Goal: Task Accomplishment & Management: Manage account settings

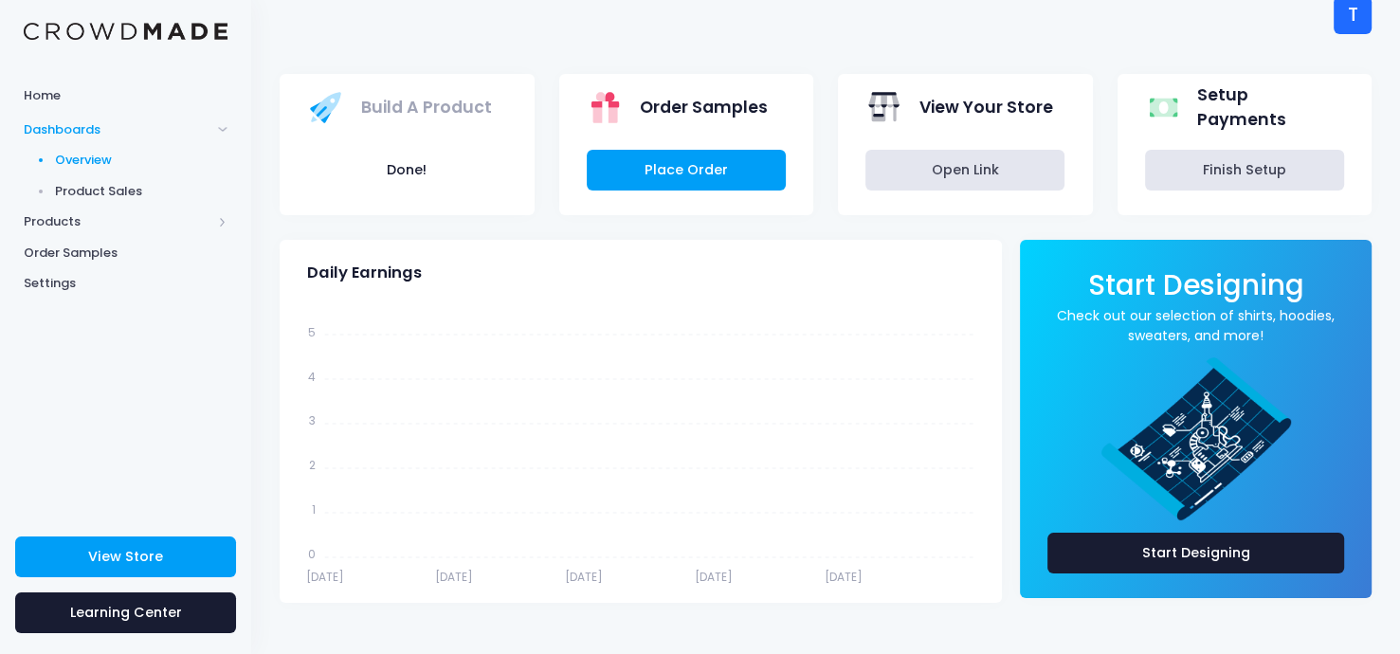
scroll to position [17, 0]
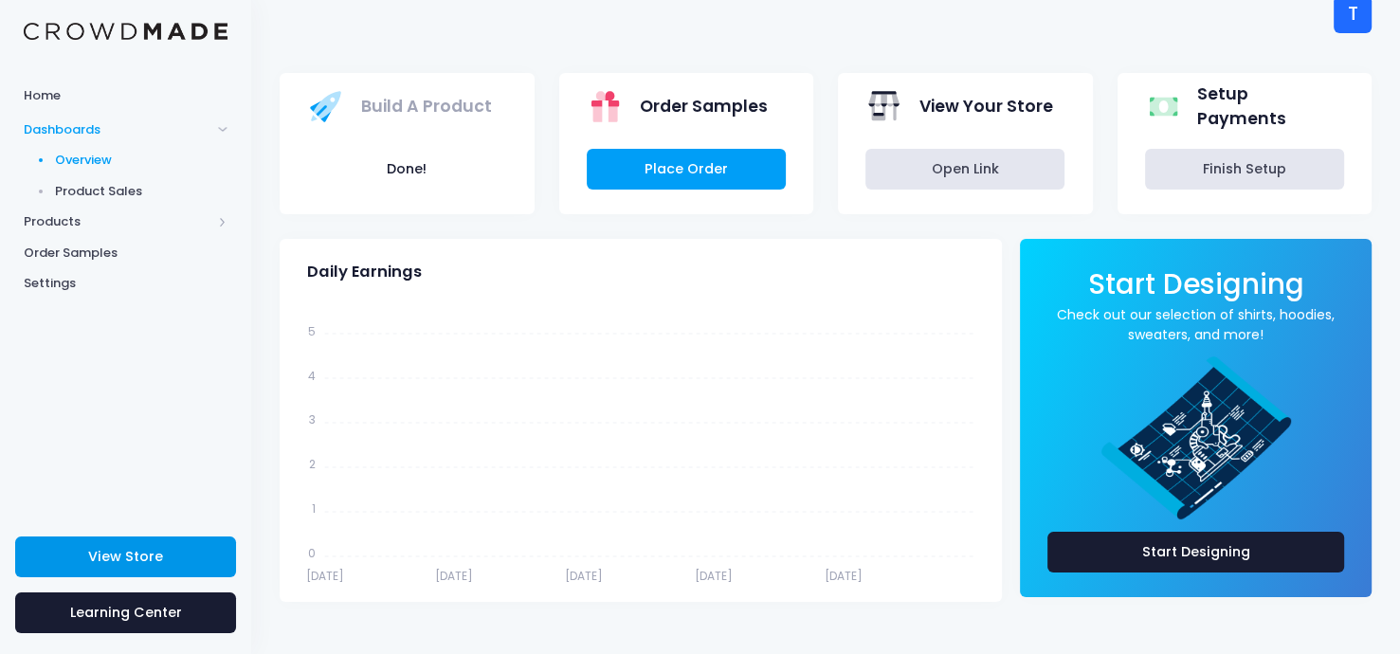
click at [120, 540] on link "View Store" at bounding box center [125, 557] width 221 height 41
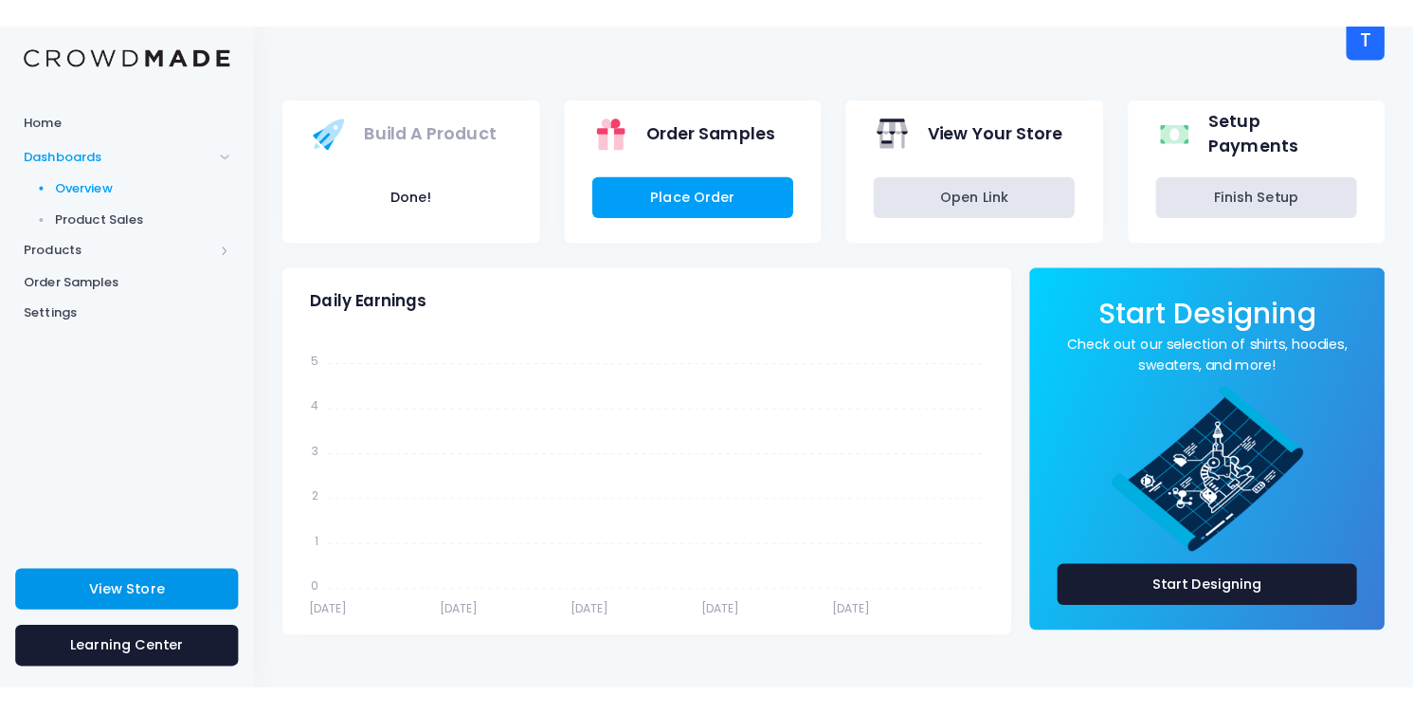
scroll to position [0, 0]
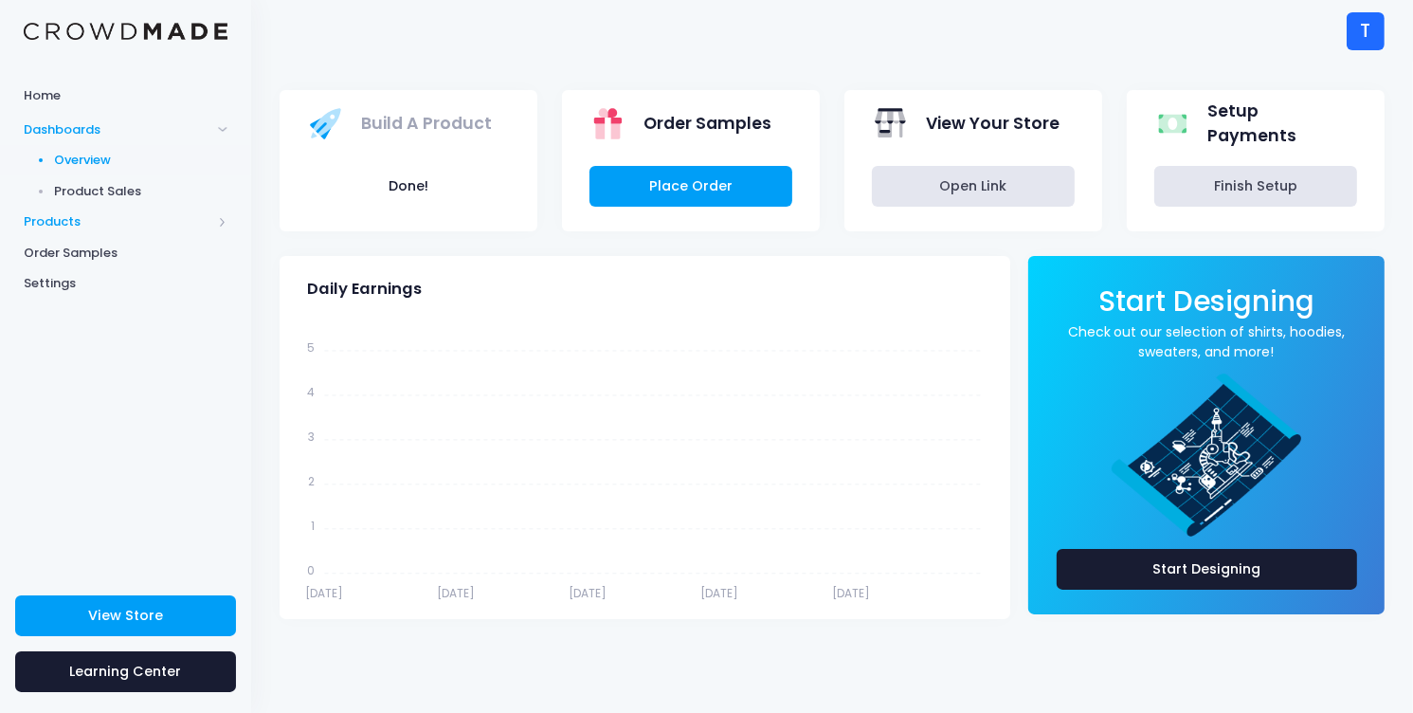
click at [70, 225] on span "Products" at bounding box center [118, 221] width 188 height 19
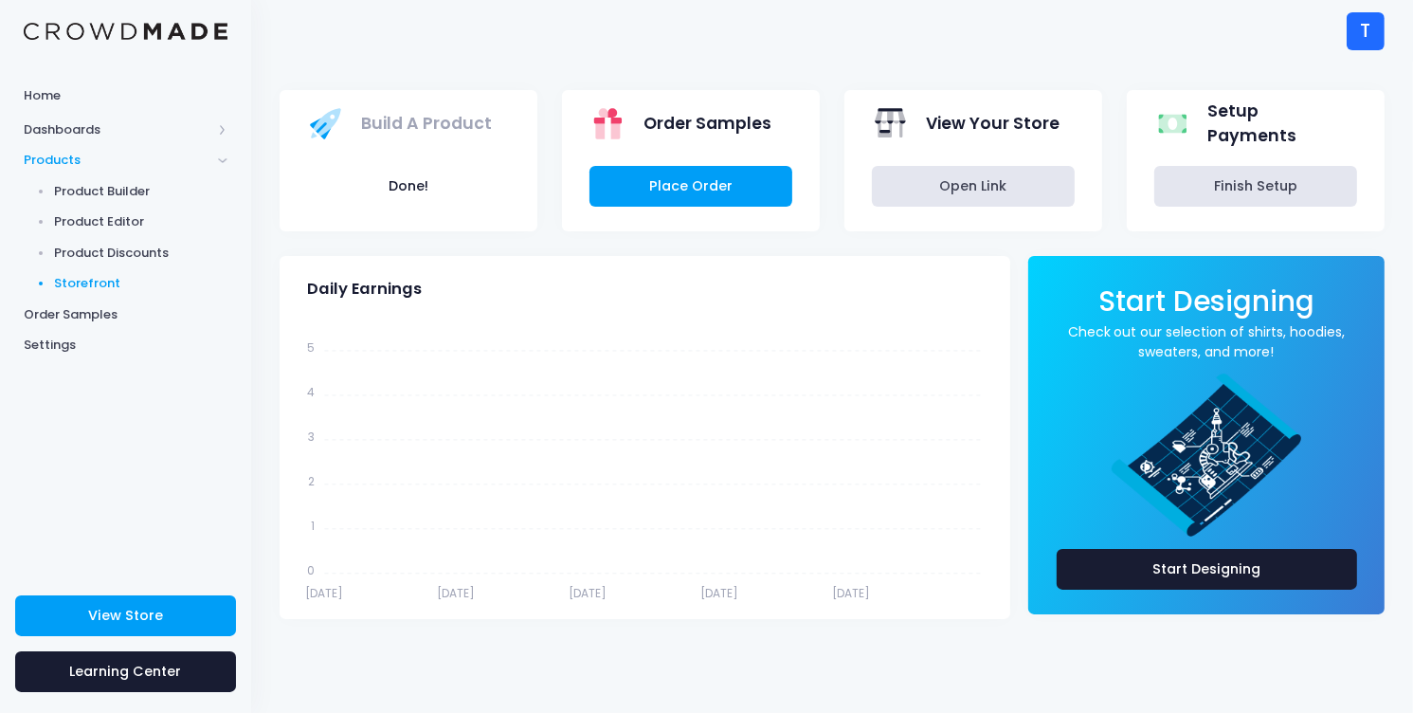
click at [113, 281] on span "Storefront" at bounding box center [141, 283] width 173 height 19
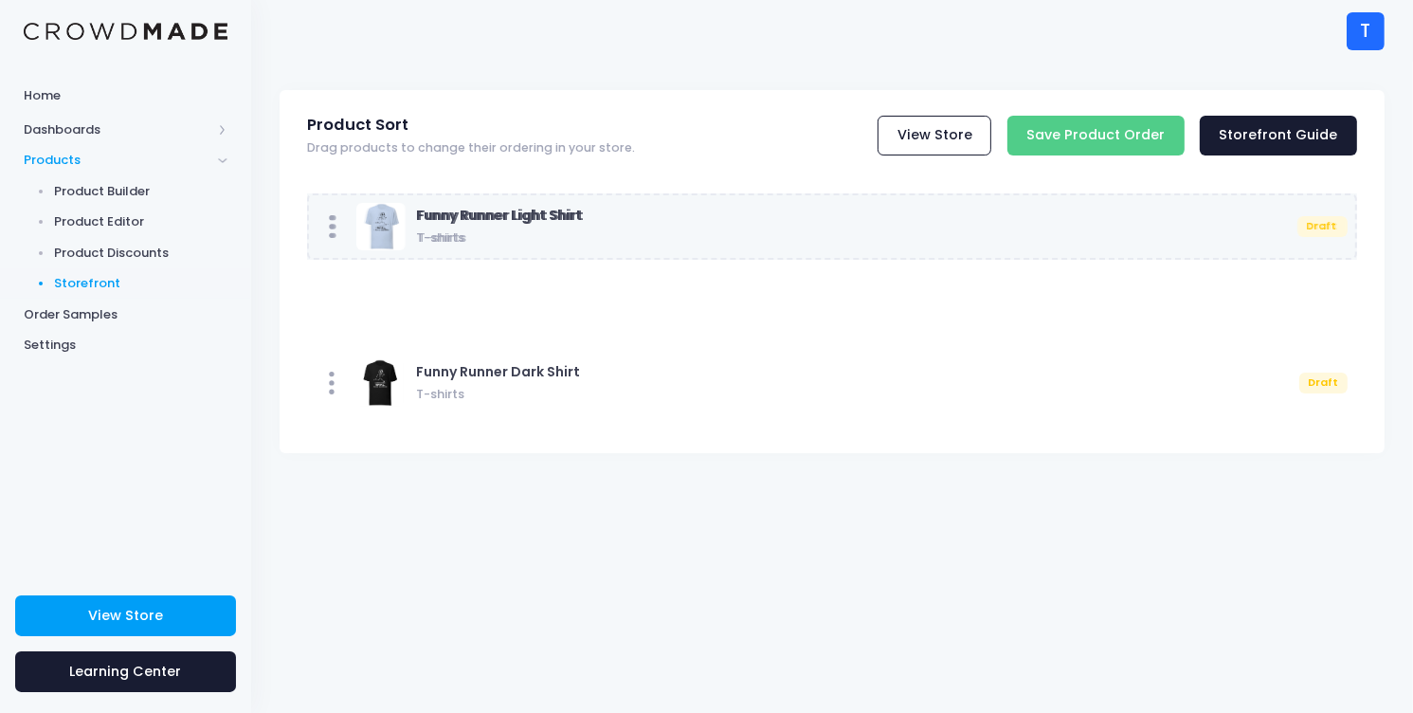
drag, startPoint x: 554, startPoint y: 232, endPoint x: 474, endPoint y: 227, distance: 79.8
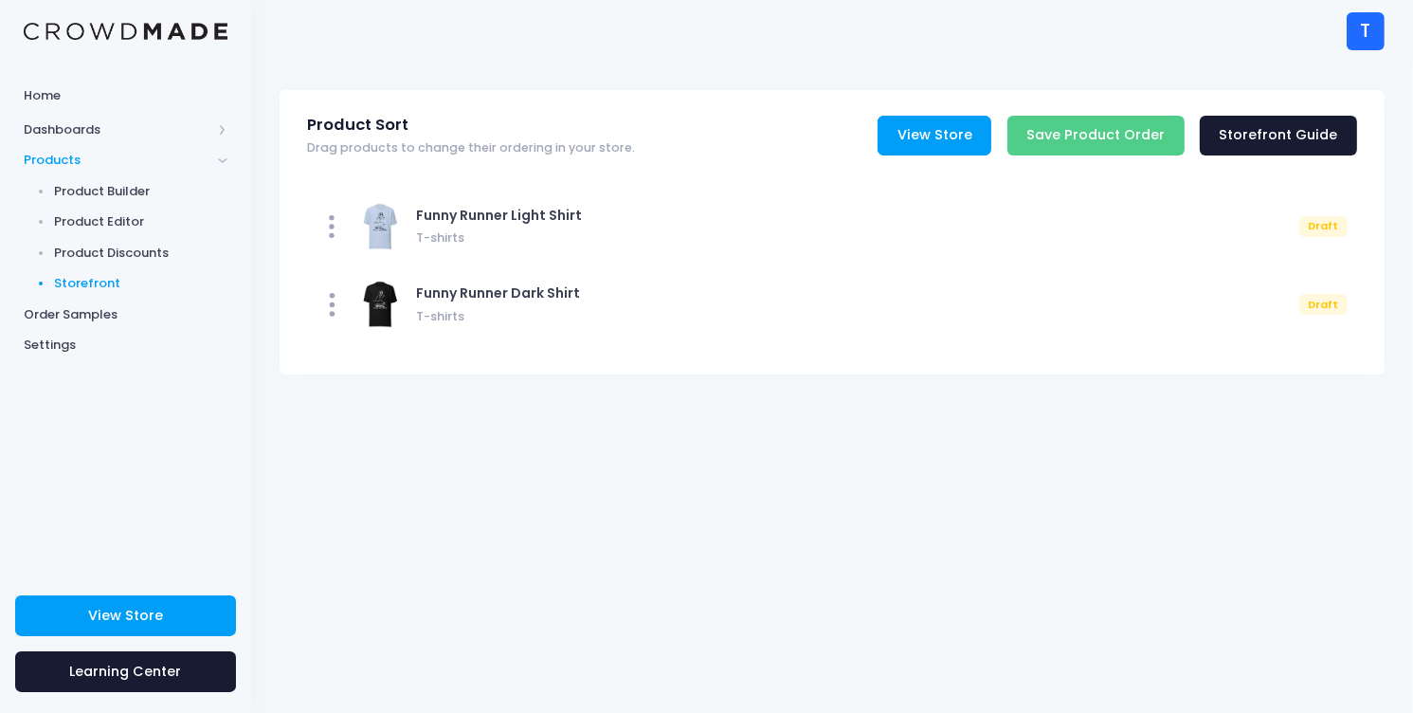
click at [937, 146] on link "View Store" at bounding box center [935, 136] width 114 height 41
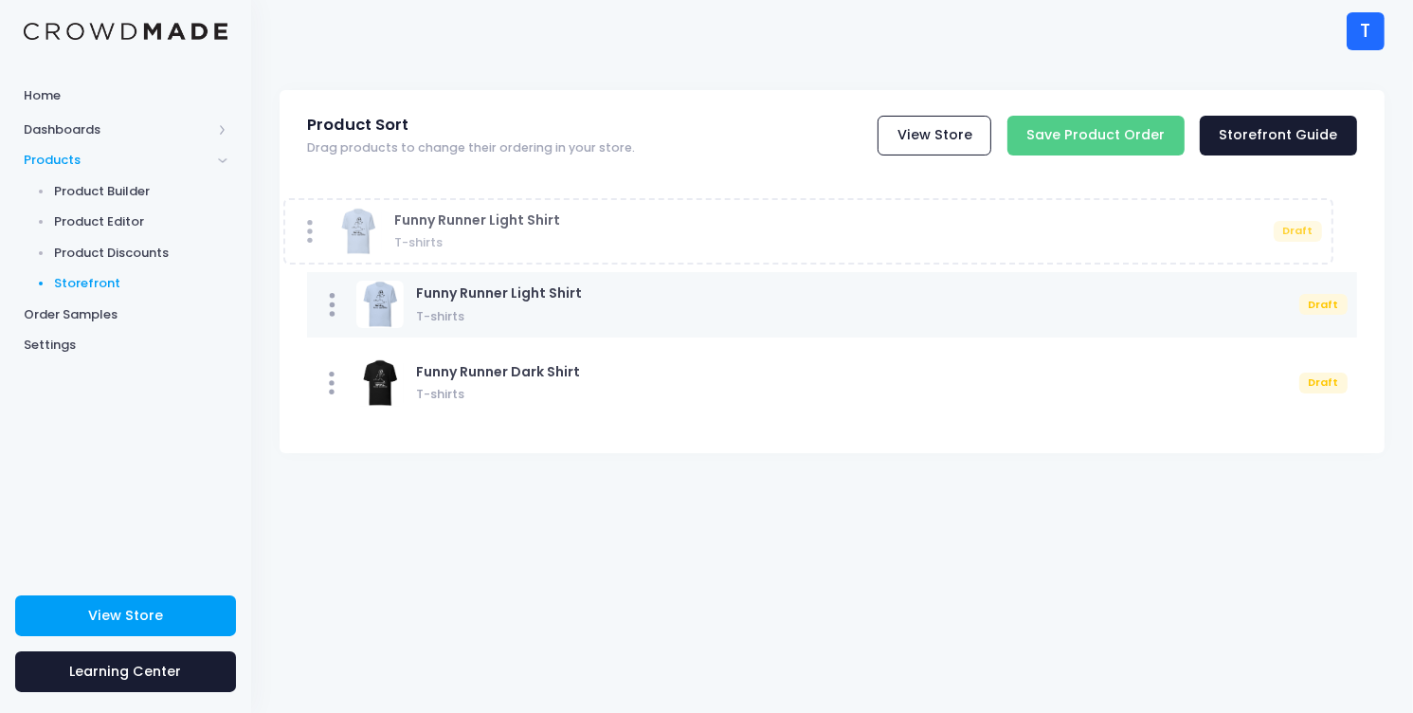
drag, startPoint x: 1333, startPoint y: 228, endPoint x: 1309, endPoint y: 233, distance: 24.2
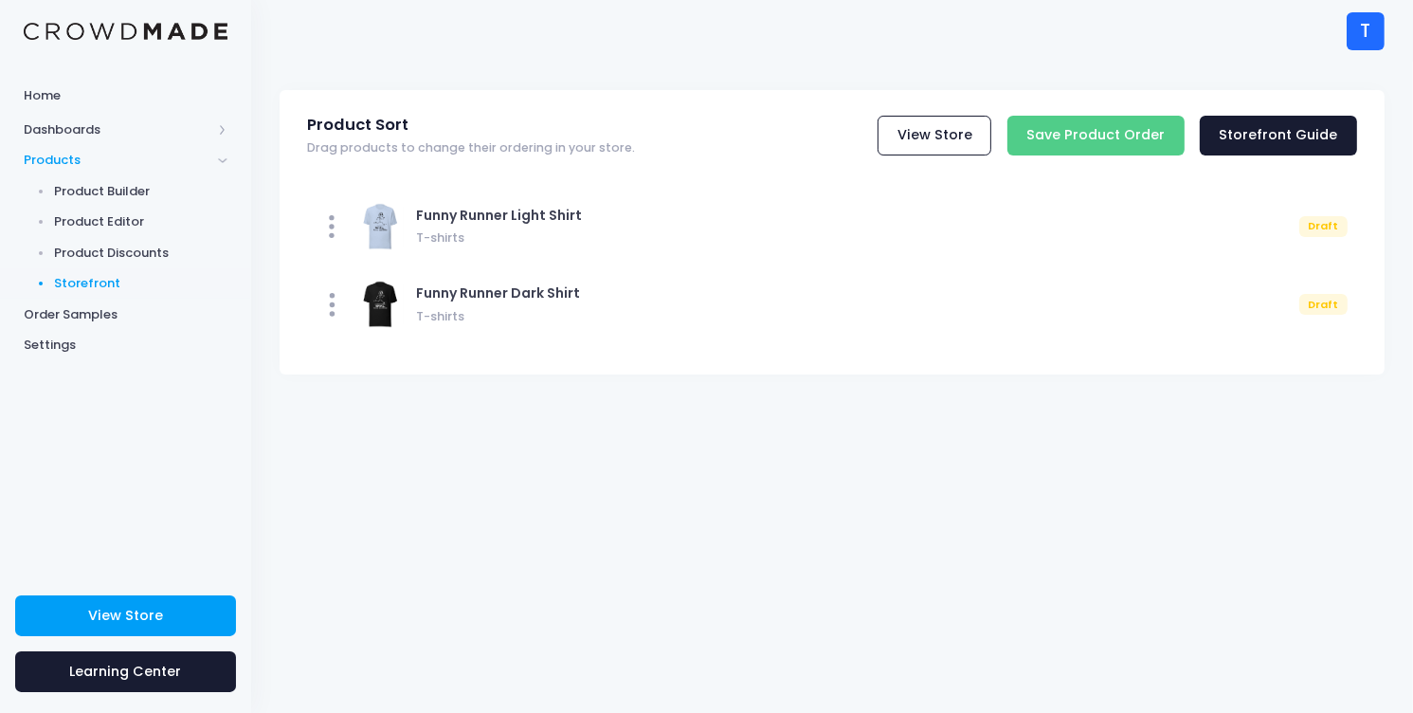
click at [1371, 28] on div "T" at bounding box center [1366, 31] width 38 height 38
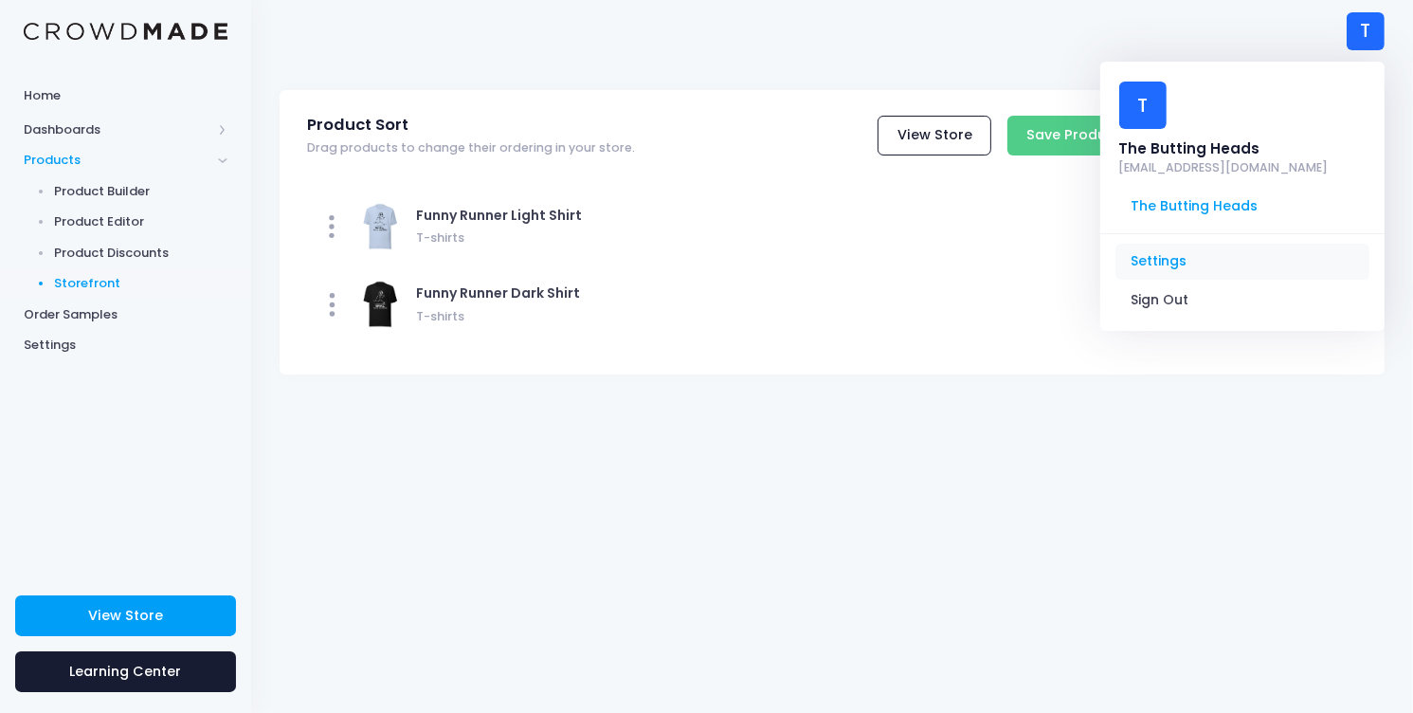
click at [1161, 244] on link "Settings" at bounding box center [1243, 262] width 254 height 36
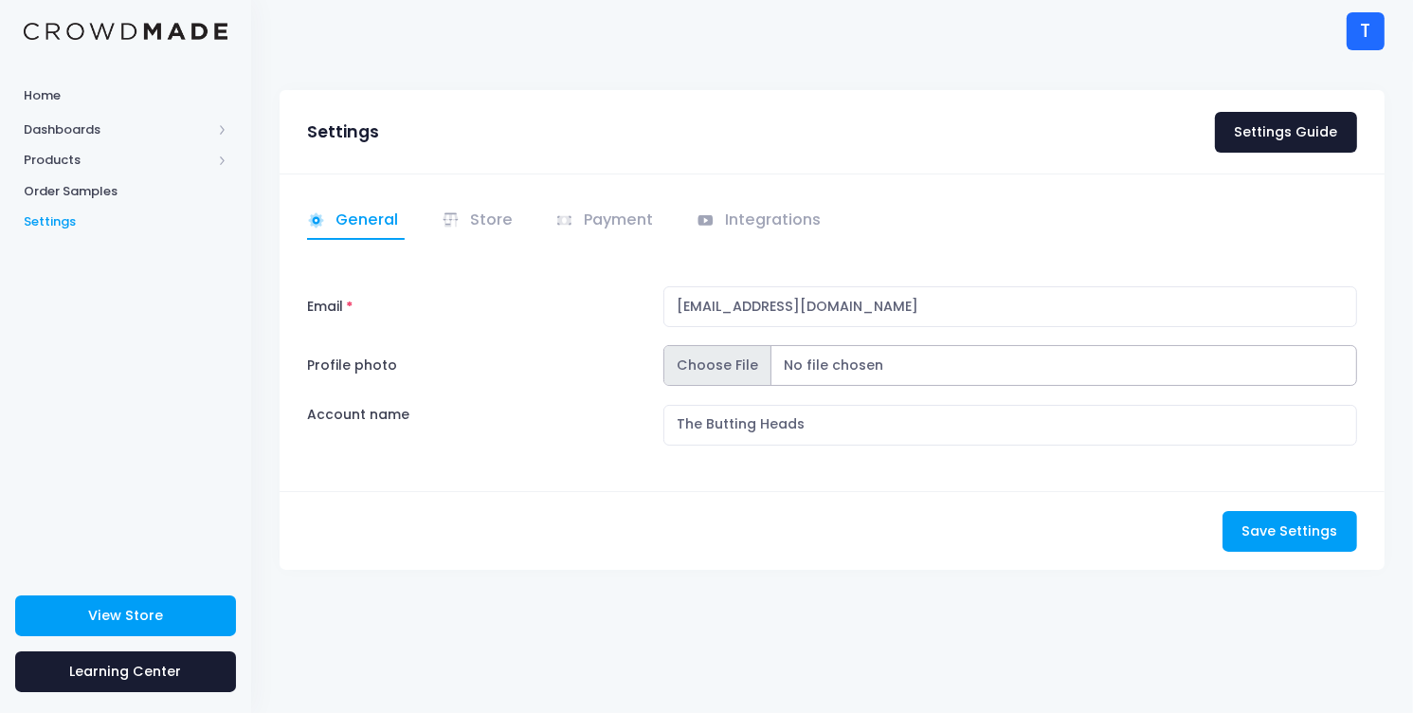
click at [725, 371] on input "Profile photo" at bounding box center [1011, 365] width 694 height 41
click at [704, 370] on input "Profile photo" at bounding box center [1011, 365] width 694 height 41
type input "C:\fakepath\ButtingHeads profile pic.webp"
click at [1265, 537] on span "Save Settings" at bounding box center [1290, 530] width 96 height 19
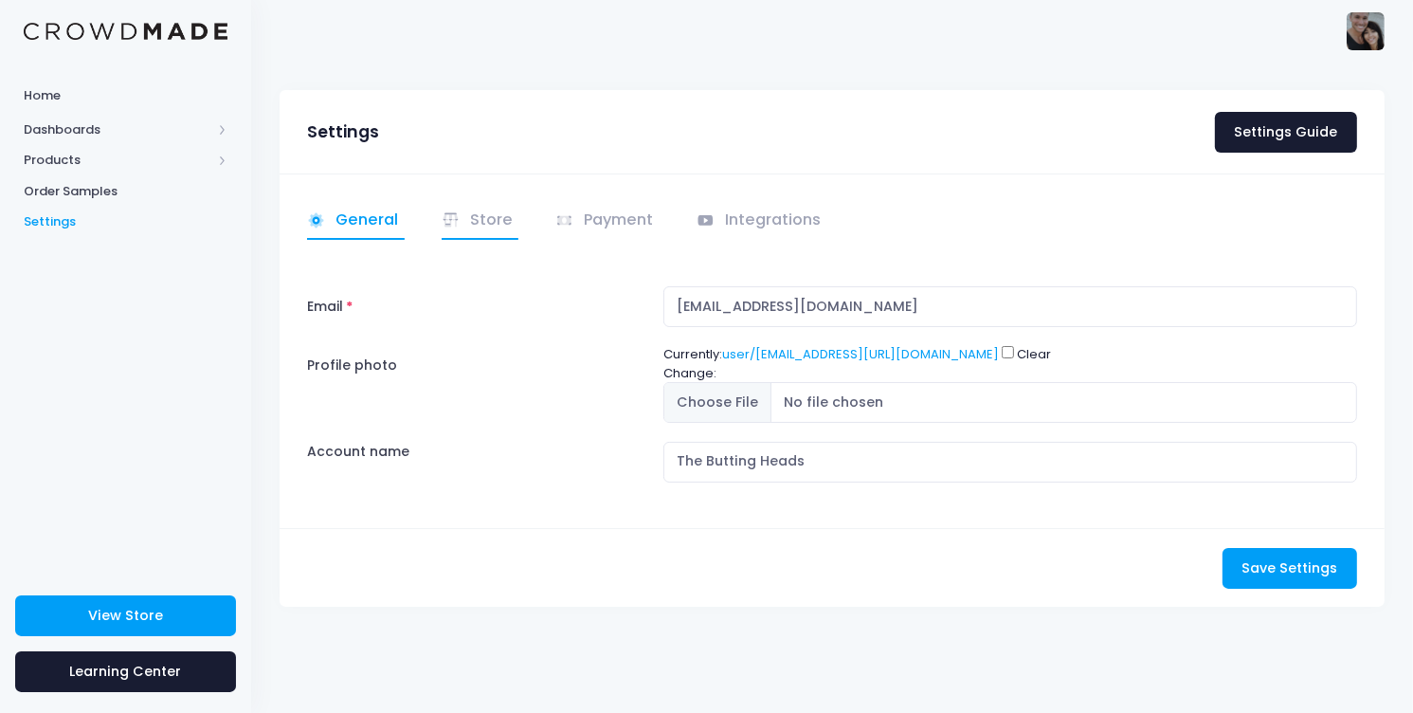
click at [486, 223] on link "Store" at bounding box center [481, 221] width 78 height 37
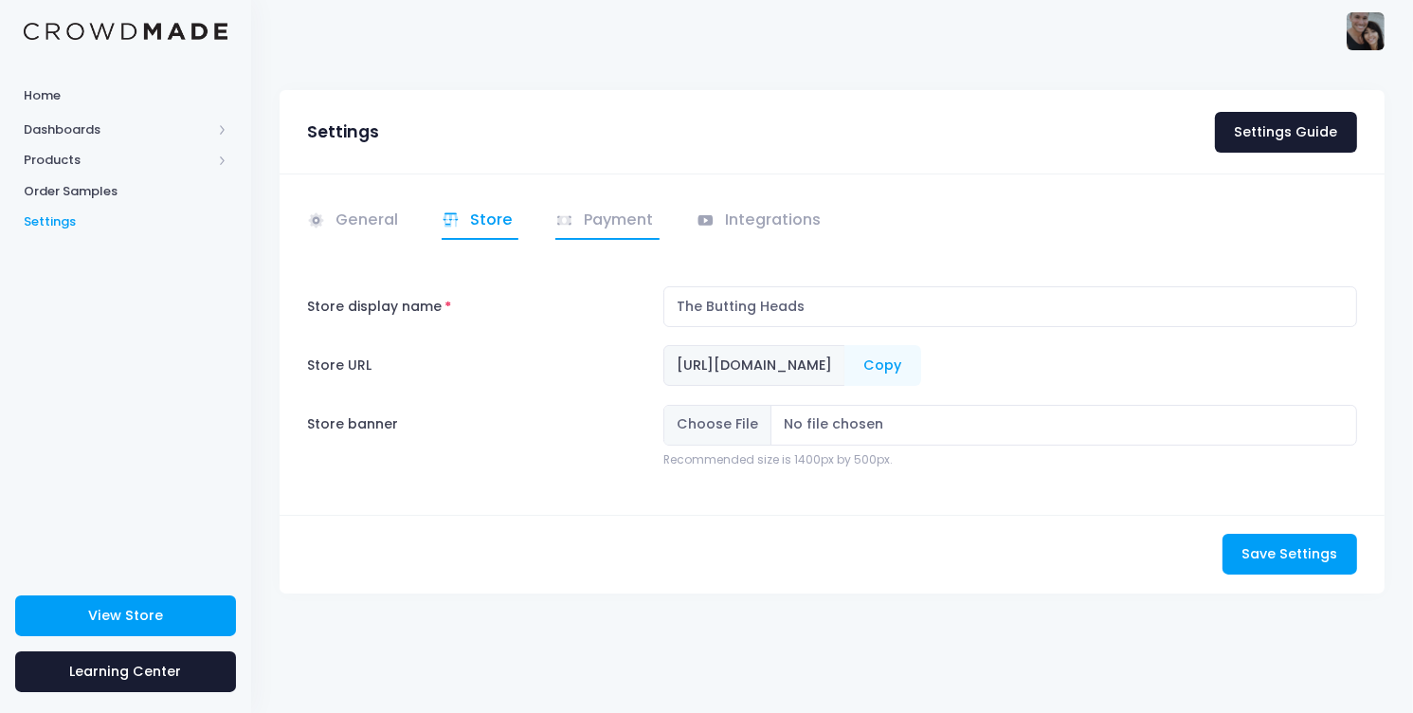
click at [622, 222] on link "Payment" at bounding box center [607, 221] width 104 height 37
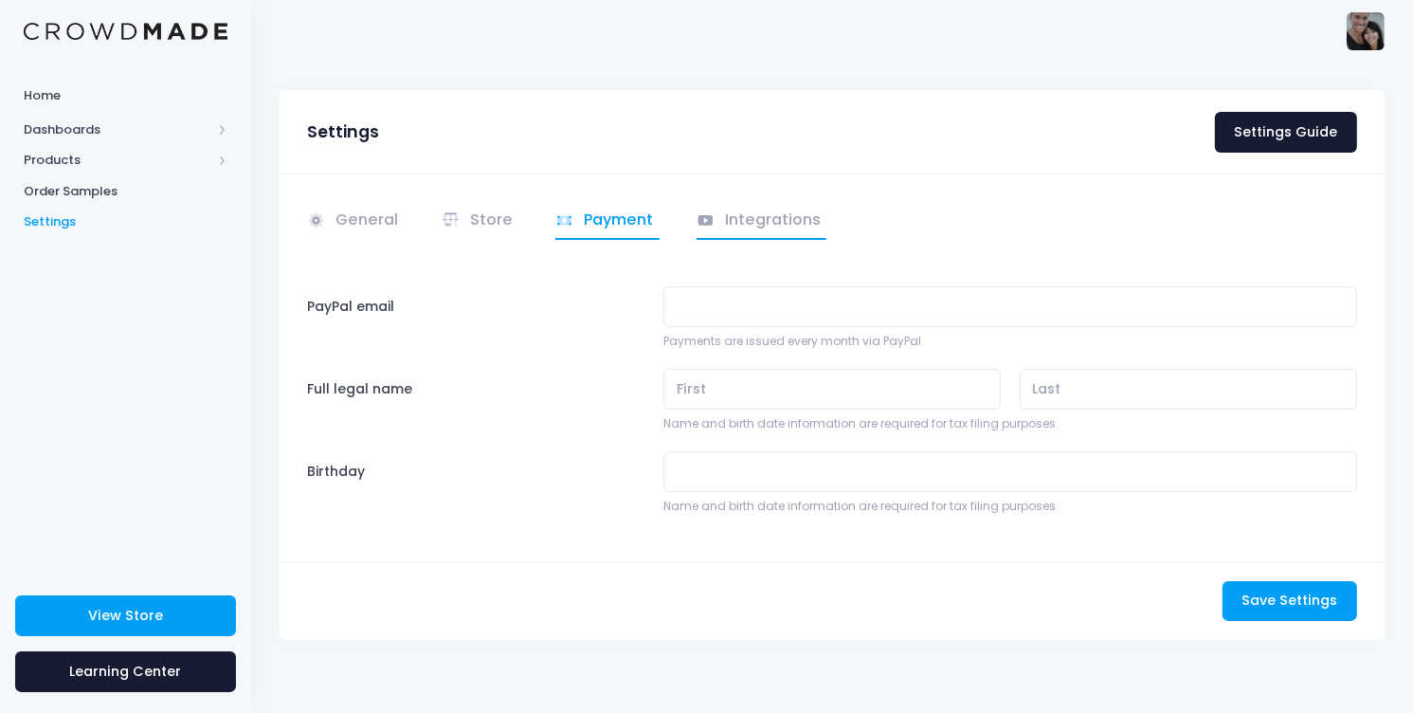
click at [738, 214] on link "Integrations" at bounding box center [762, 221] width 131 height 37
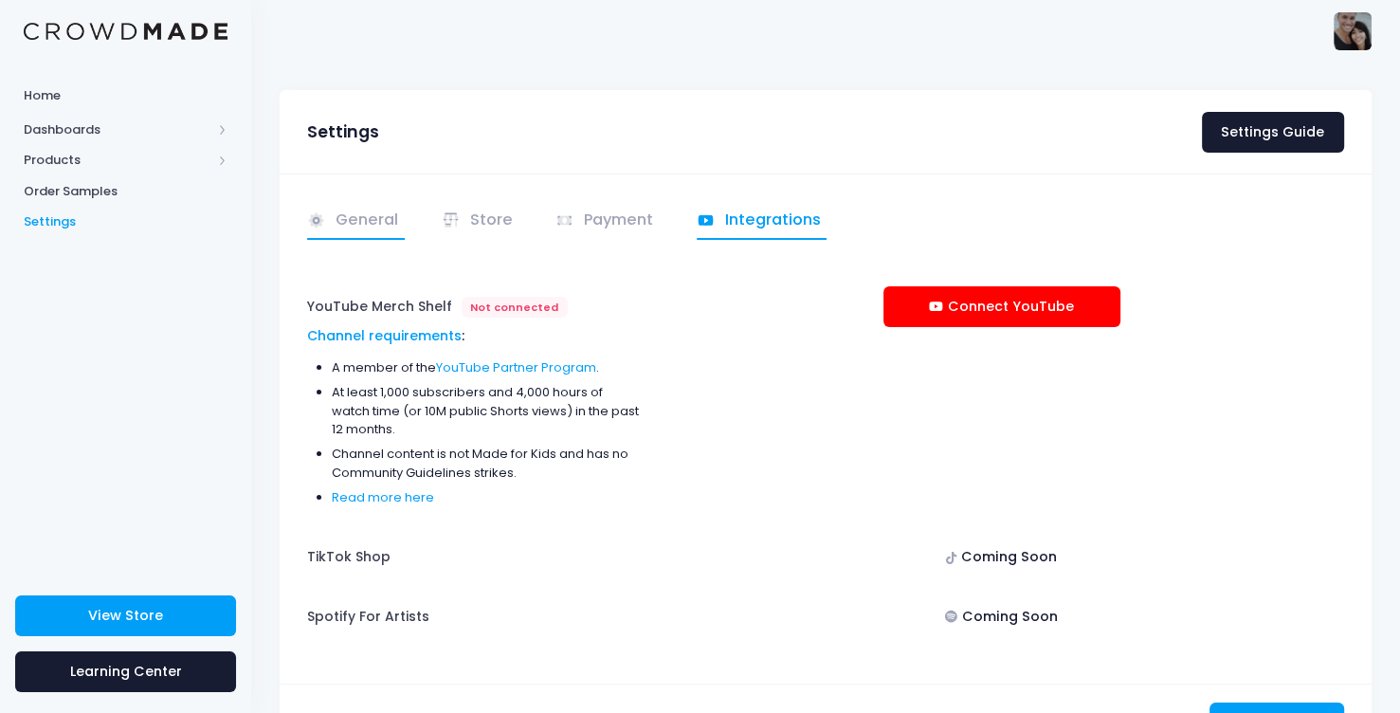
click at [358, 214] on link "General" at bounding box center [356, 221] width 98 height 37
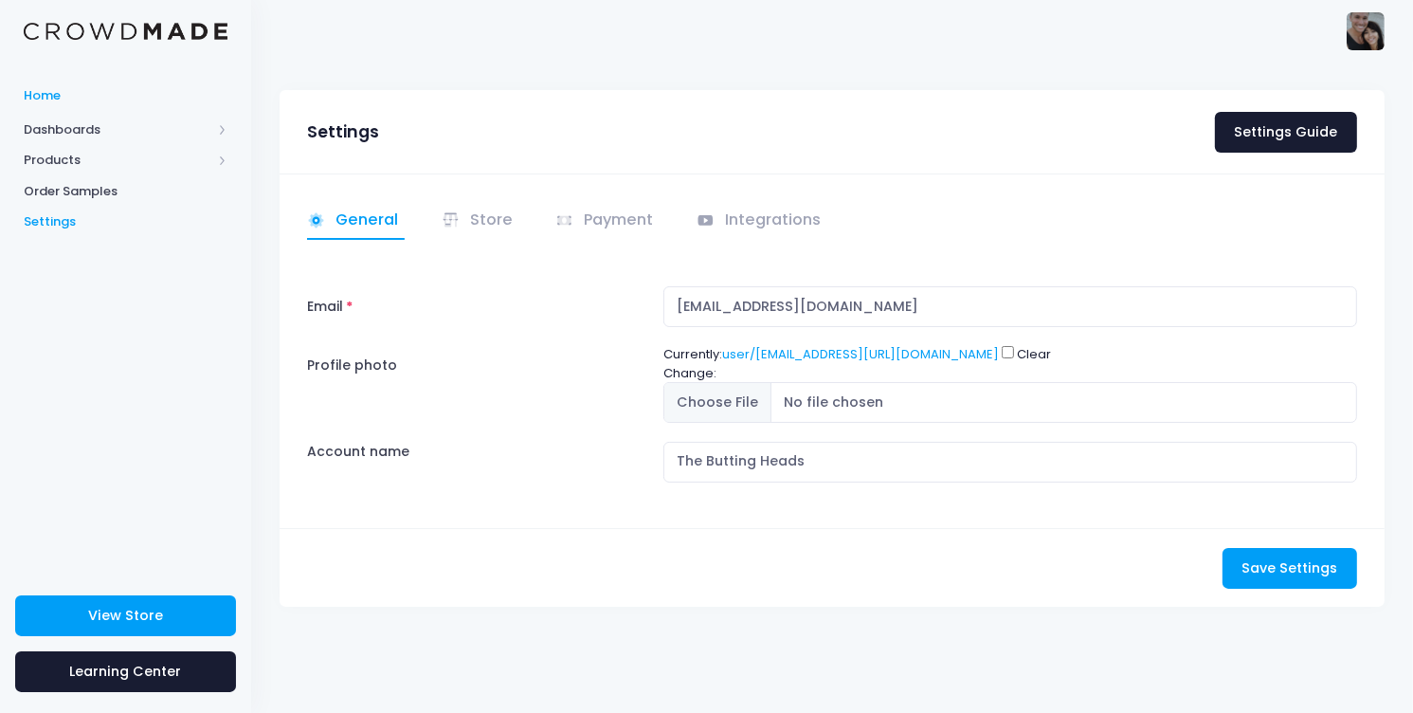
click at [48, 101] on span "Home" at bounding box center [126, 95] width 204 height 19
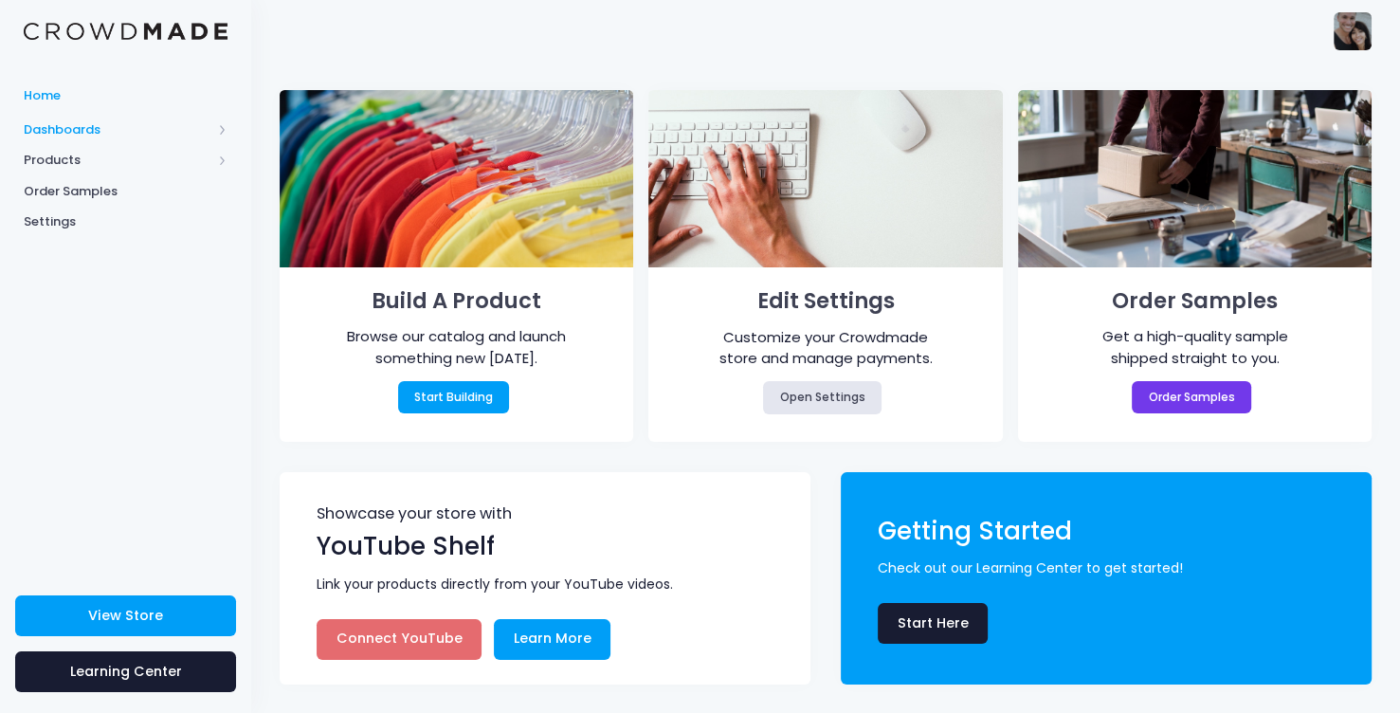
click at [82, 133] on span "Dashboards" at bounding box center [118, 129] width 188 height 19
click at [81, 158] on span "Overview" at bounding box center [141, 160] width 173 height 19
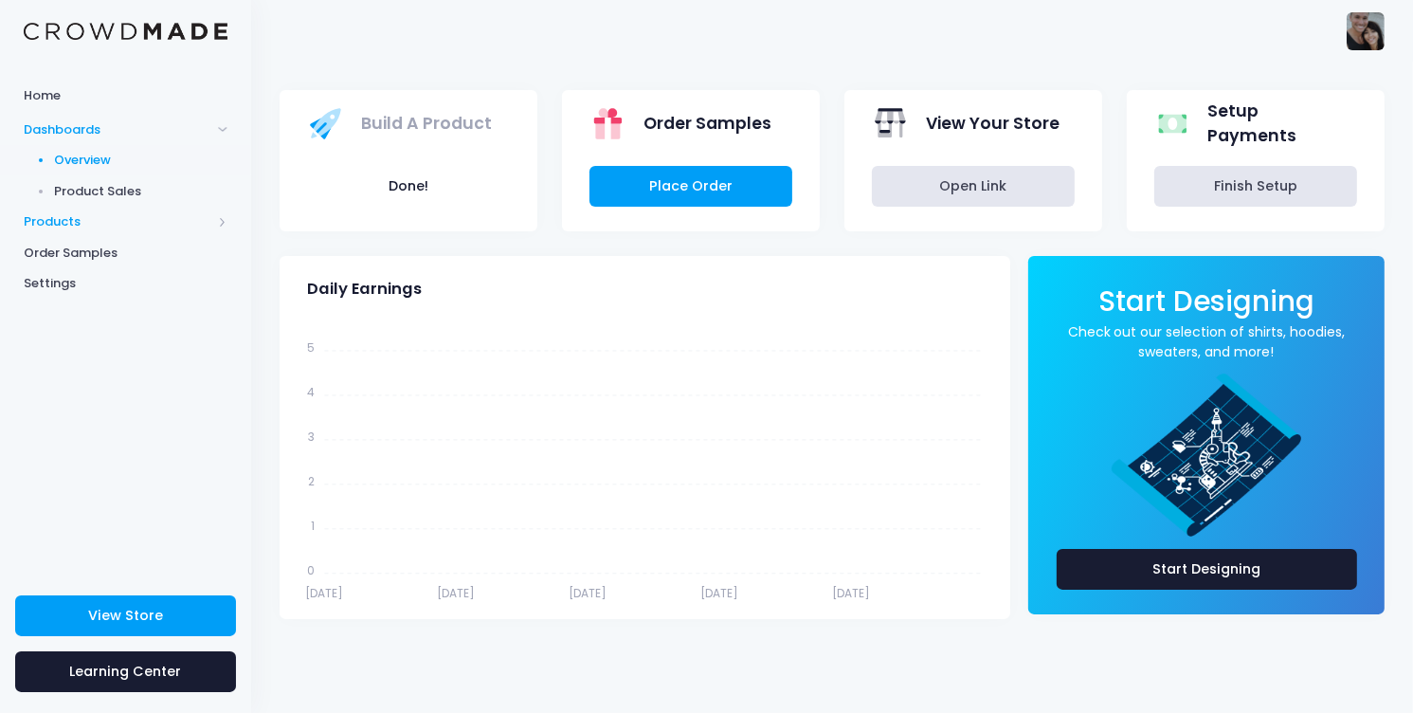
click at [81, 219] on span "Products" at bounding box center [118, 221] width 188 height 19
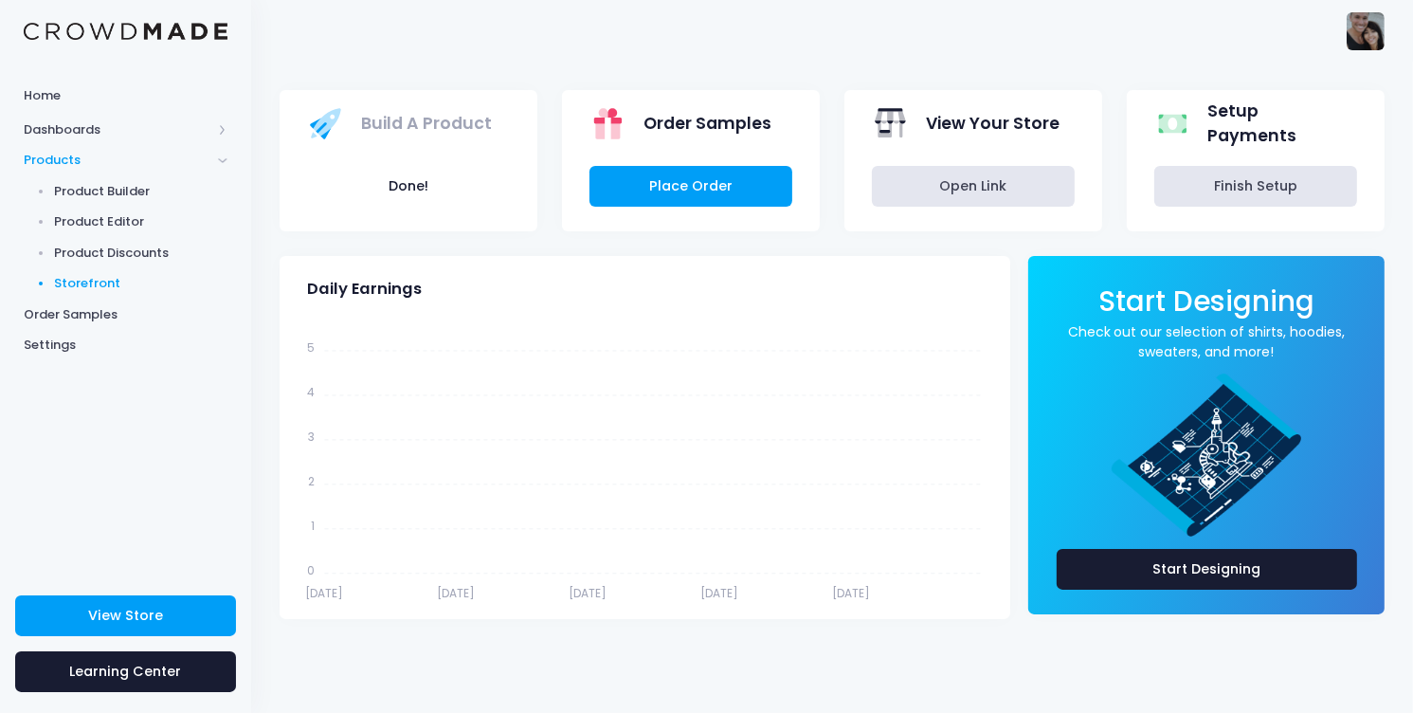
click at [90, 280] on span "Storefront" at bounding box center [141, 283] width 173 height 19
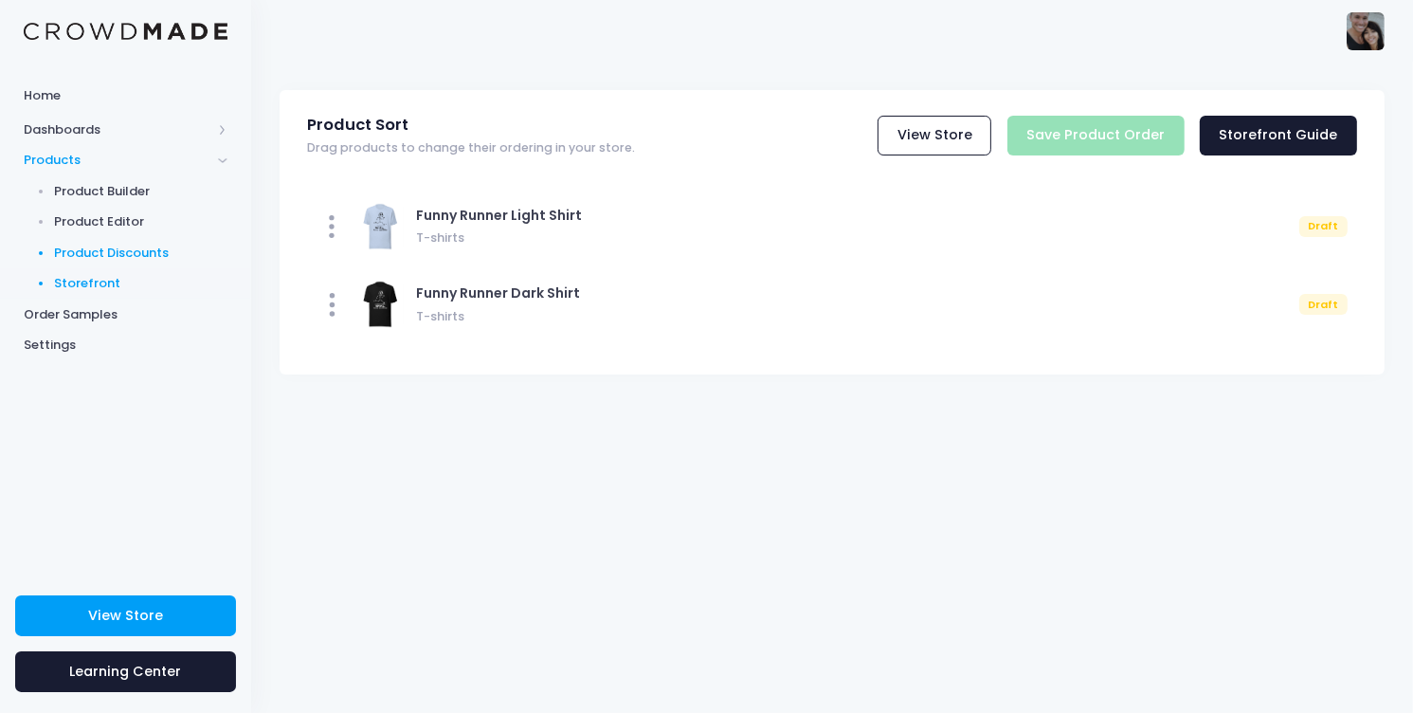
click at [69, 255] on span "Product Discounts" at bounding box center [141, 253] width 173 height 19
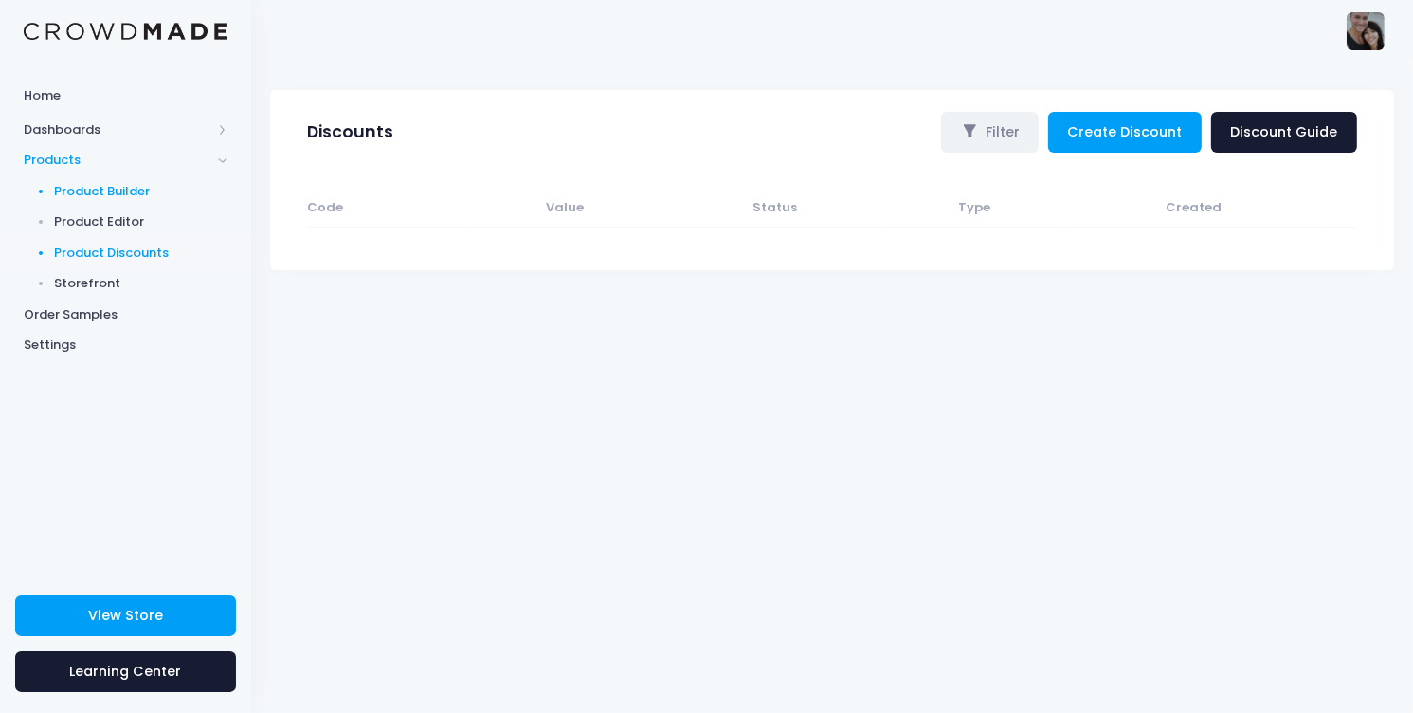
click at [79, 199] on span "Product Builder" at bounding box center [141, 191] width 173 height 19
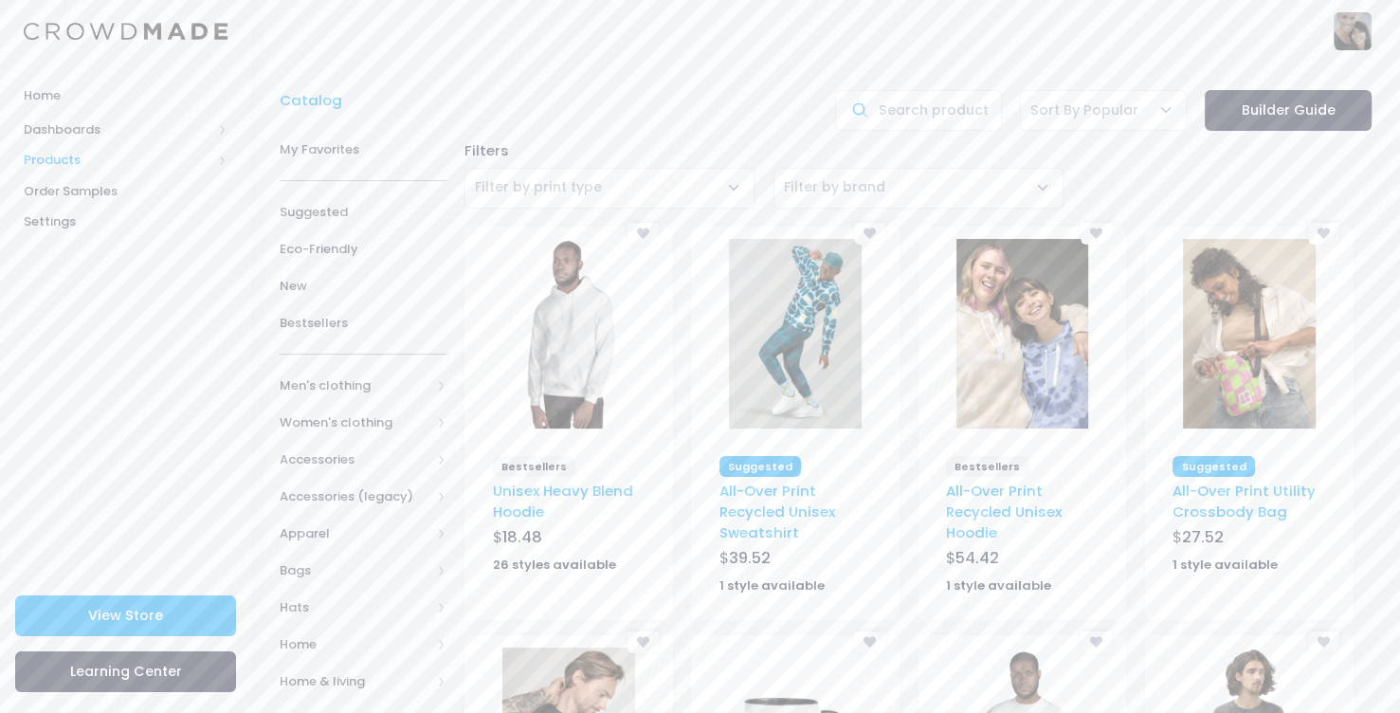
click at [75, 160] on span "Products" at bounding box center [118, 160] width 188 height 19
click at [114, 221] on span "Product Editor" at bounding box center [141, 221] width 173 height 19
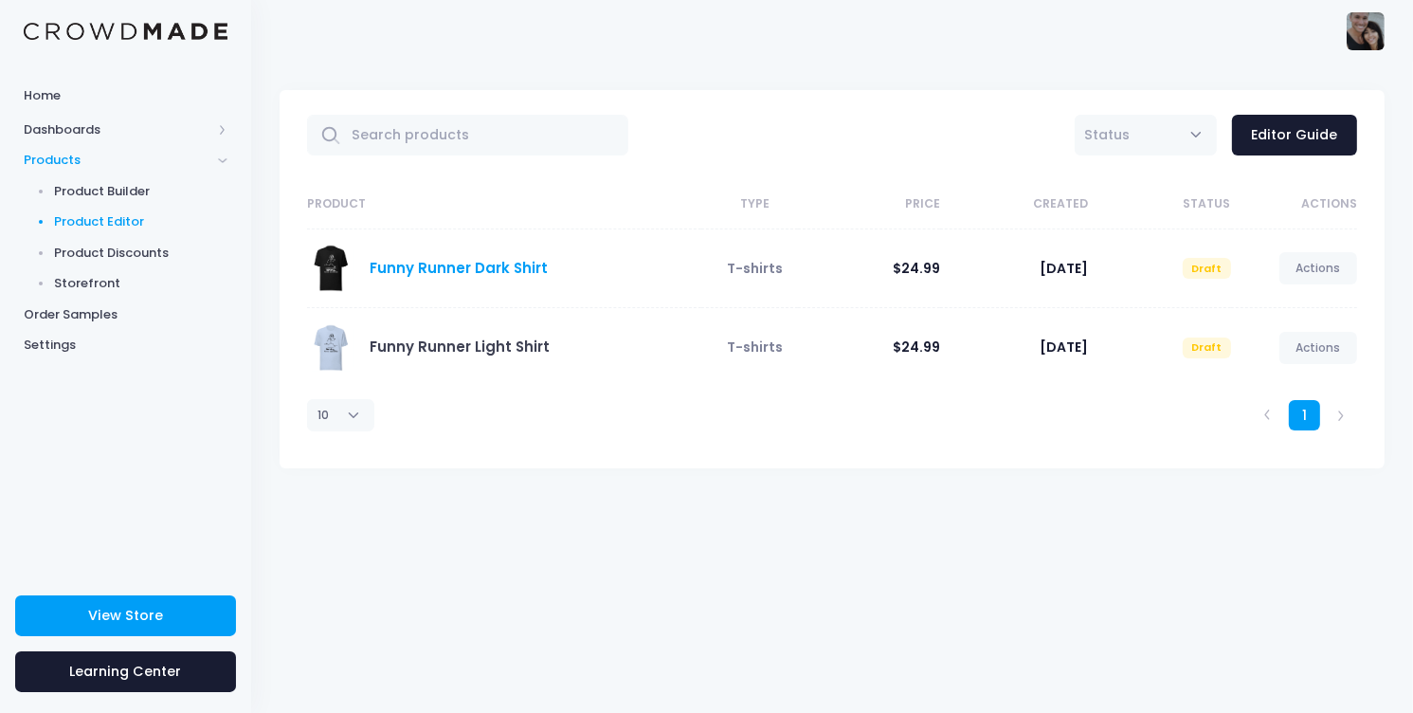
click at [409, 266] on link "Funny Runner Dark Shirt" at bounding box center [460, 268] width 178 height 20
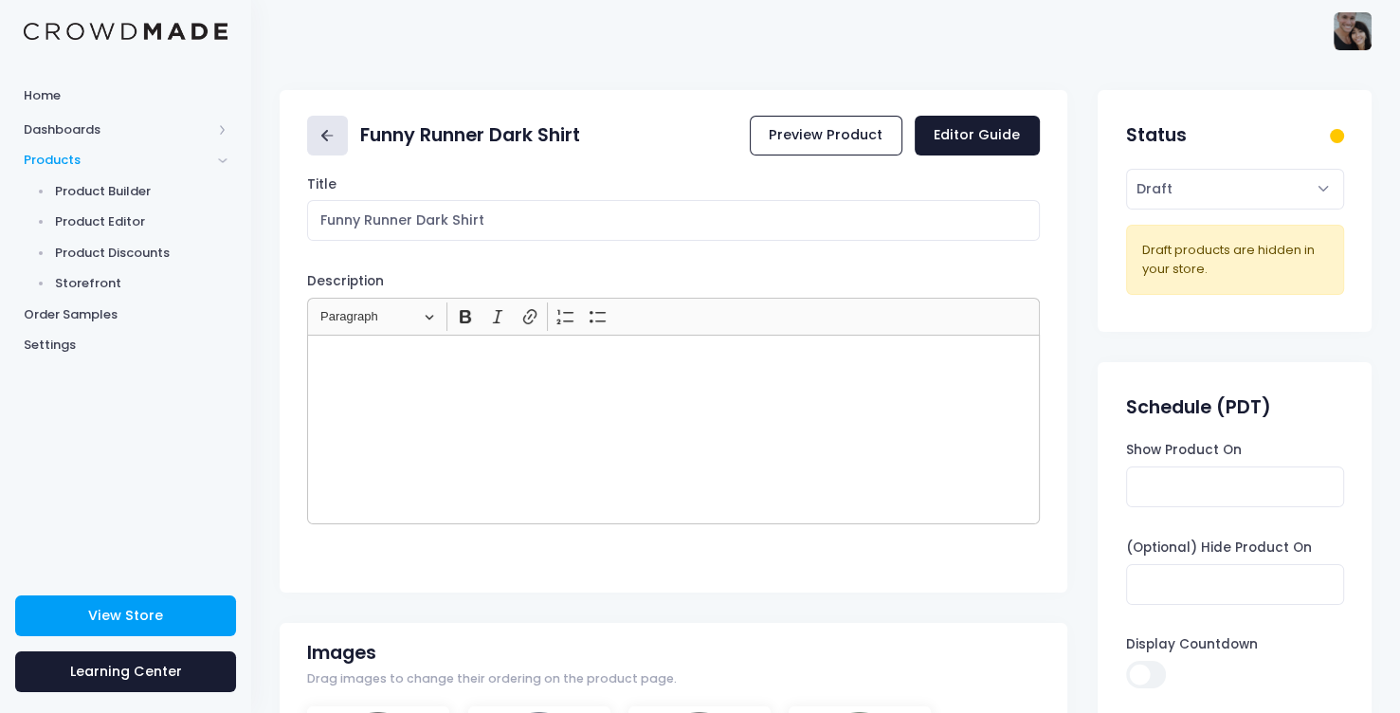
click at [318, 135] on icon at bounding box center [328, 136] width 22 height 22
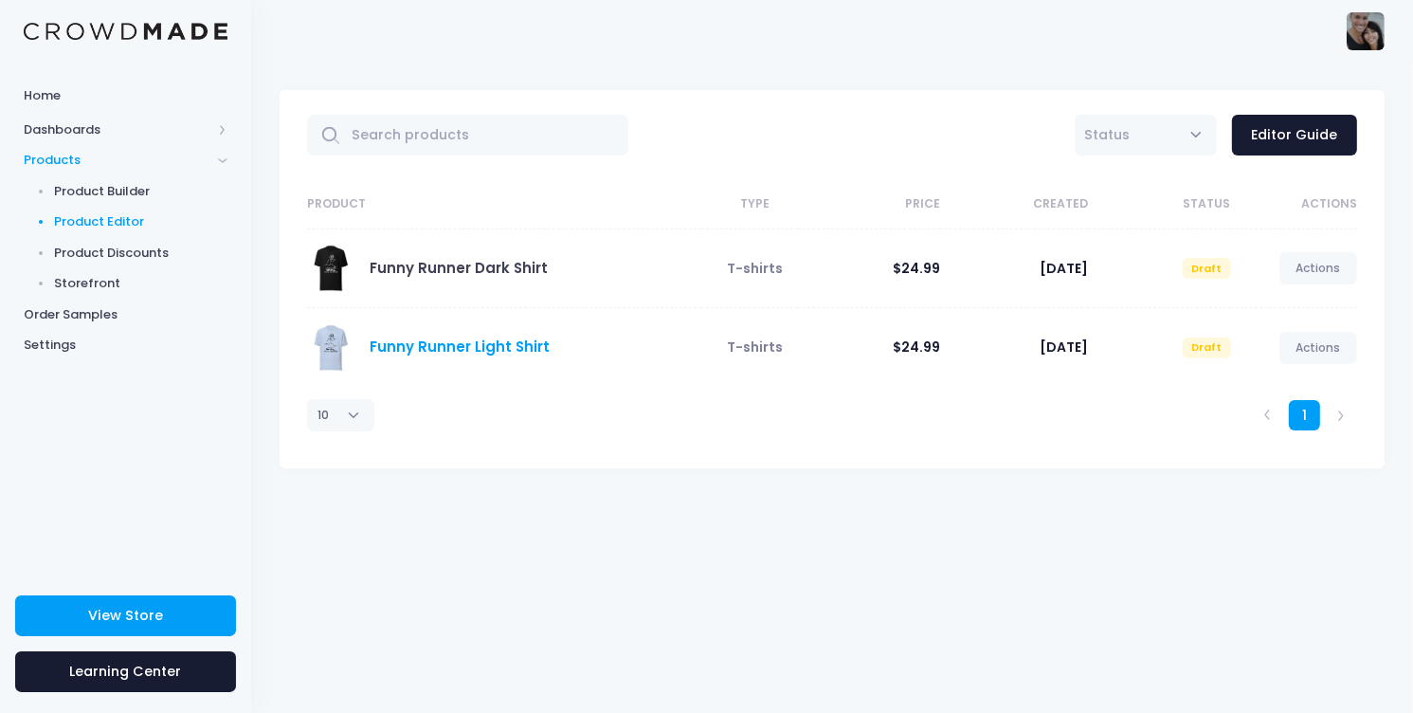
click at [416, 346] on link "Funny Runner Light Shirt" at bounding box center [461, 346] width 180 height 20
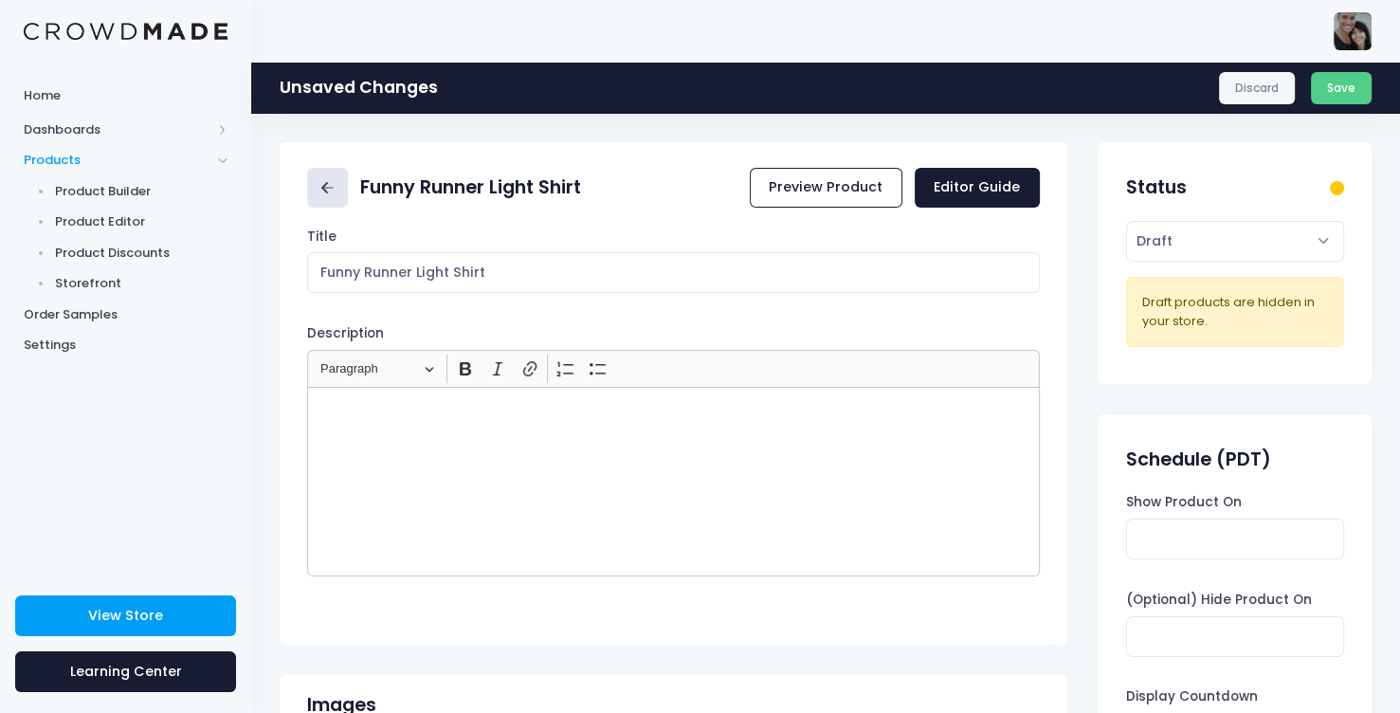
click at [324, 174] on link at bounding box center [327, 188] width 41 height 41
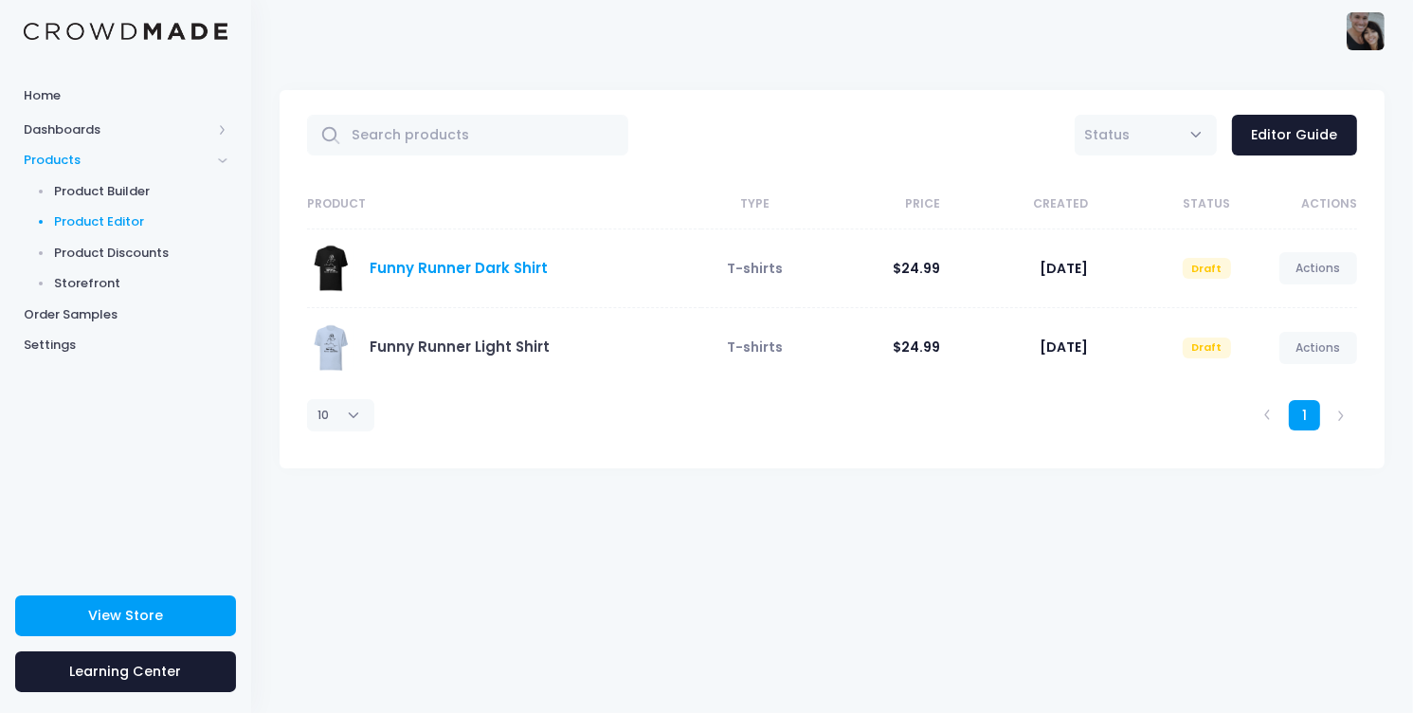
click at [456, 259] on link "Funny Runner Dark Shirt" at bounding box center [460, 268] width 178 height 20
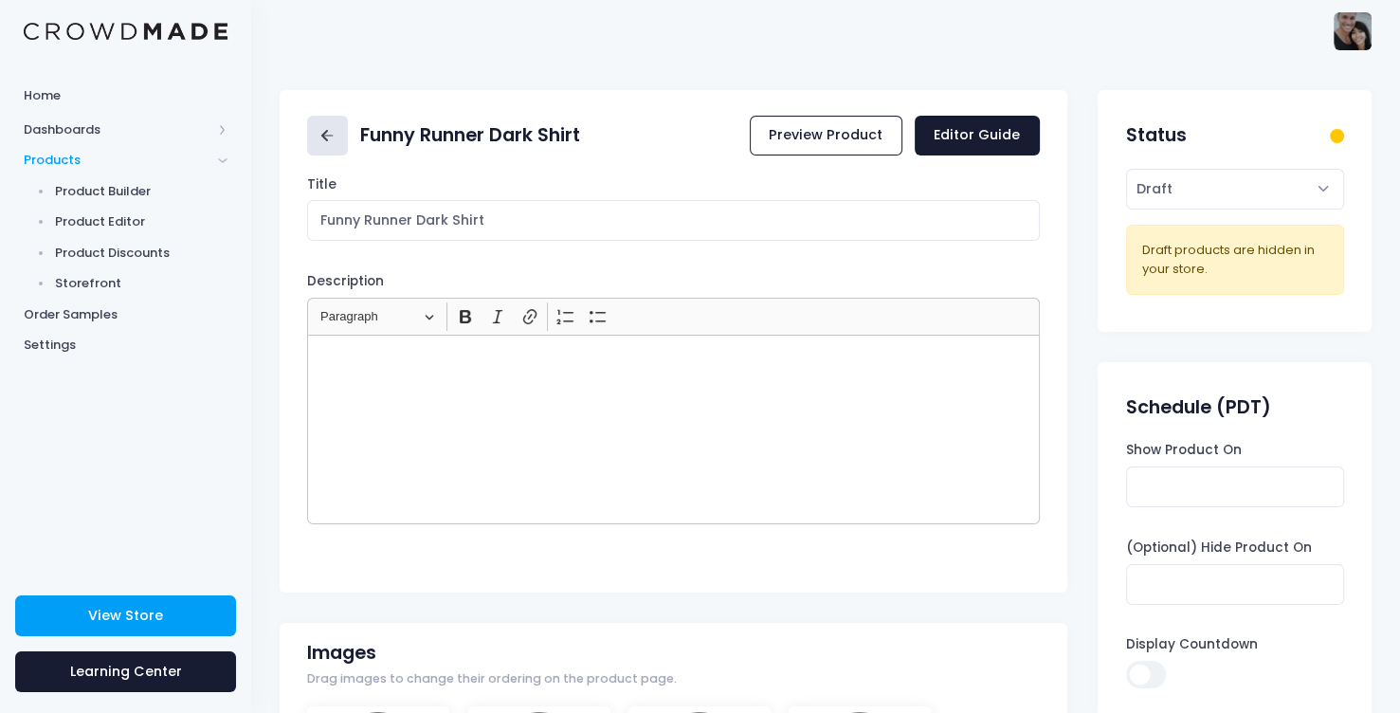
click at [318, 144] on icon at bounding box center [328, 136] width 22 height 22
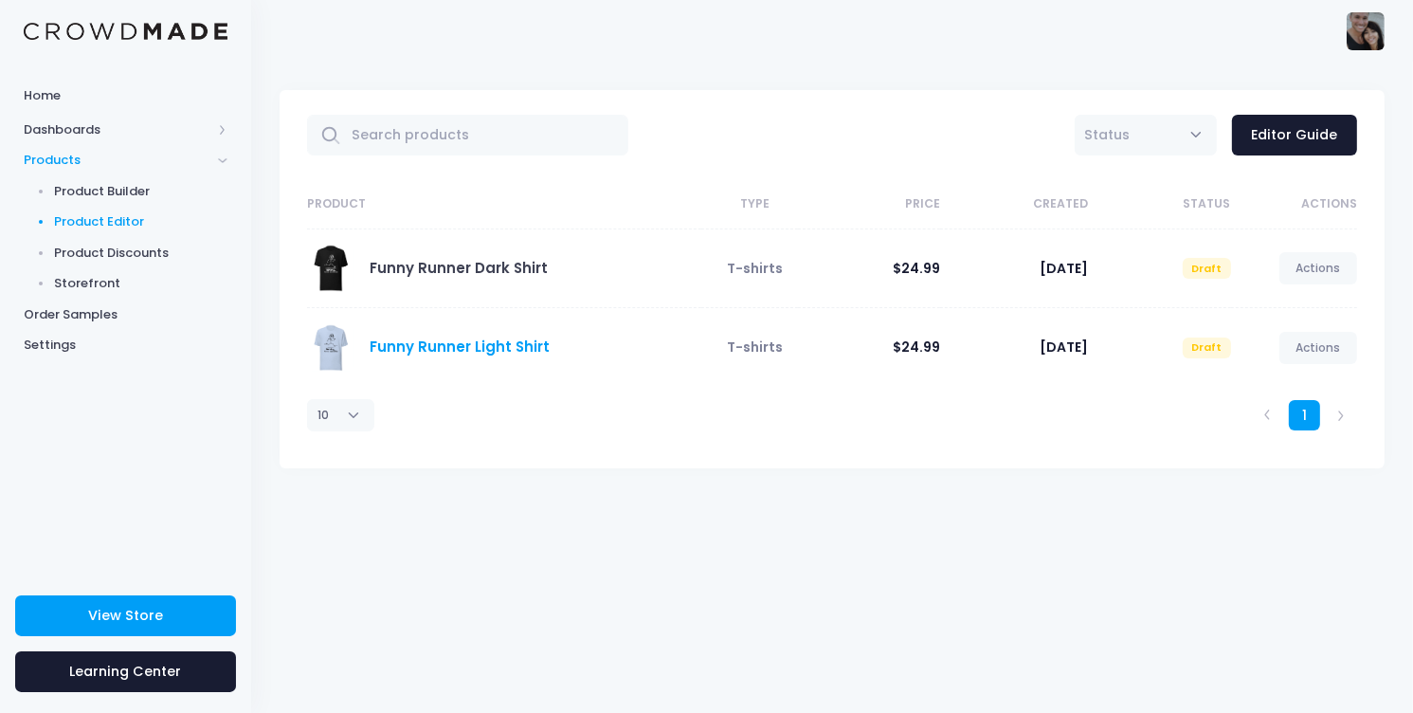
click at [459, 341] on link "Funny Runner Light Shirt" at bounding box center [461, 346] width 180 height 20
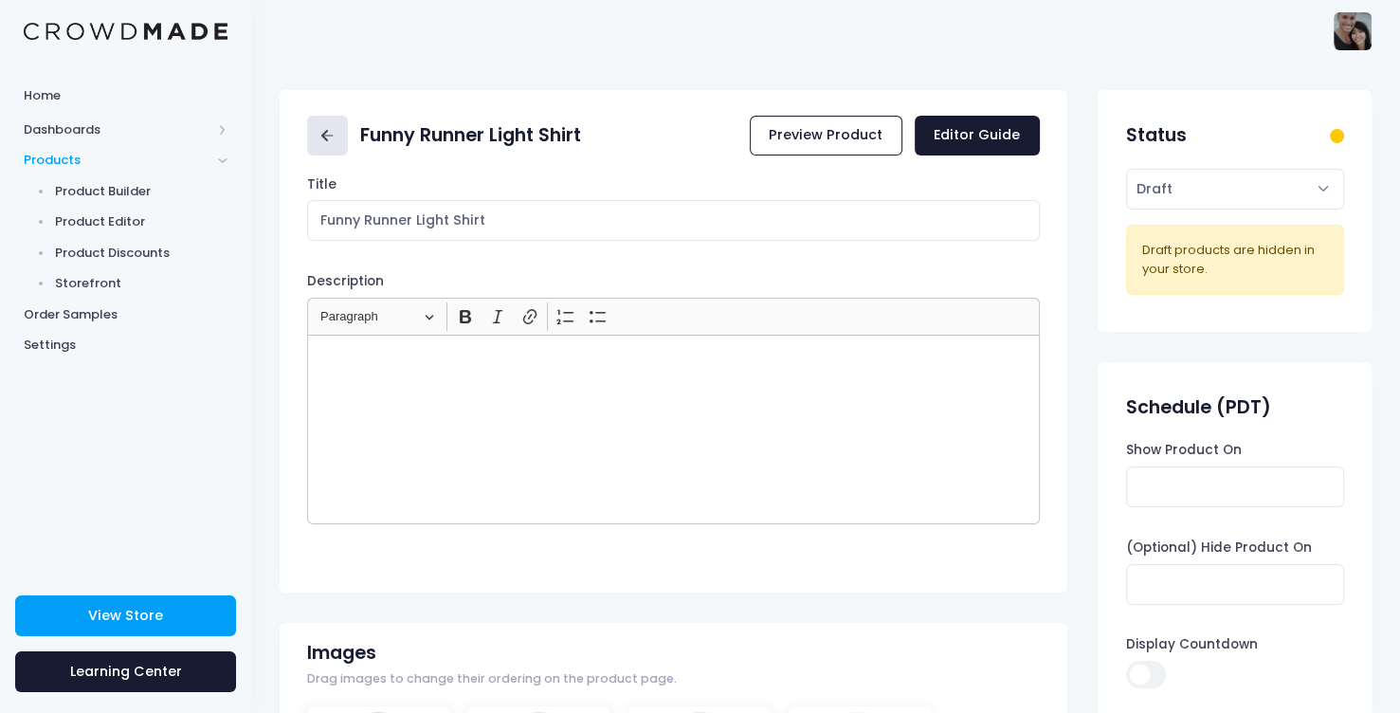
click at [324, 122] on link at bounding box center [327, 136] width 41 height 41
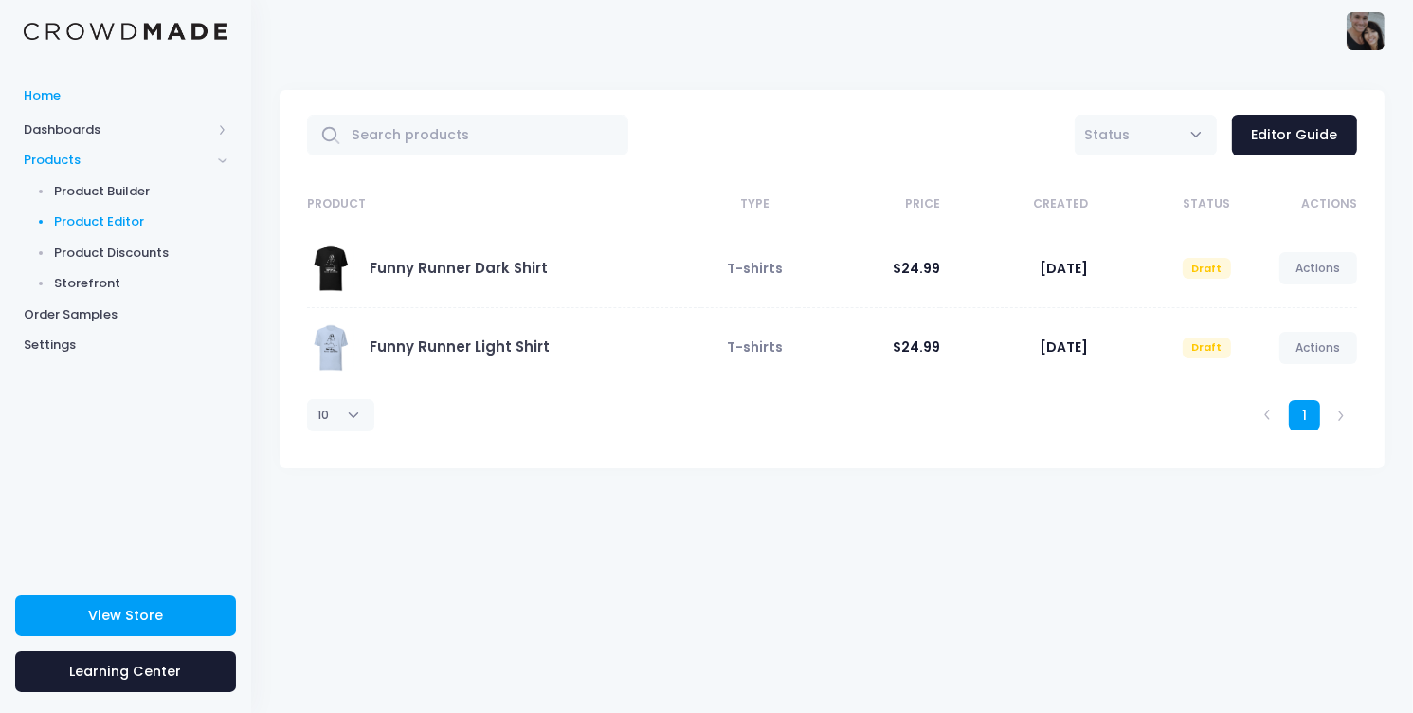
click at [56, 93] on span "Home" at bounding box center [126, 95] width 204 height 19
